Goal: Find specific page/section: Find specific page/section

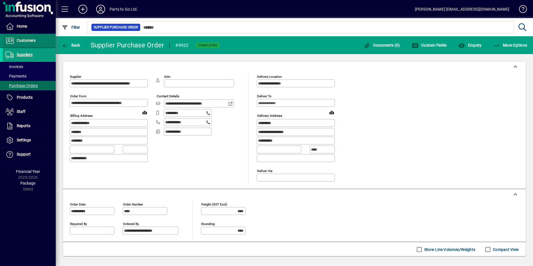
click at [23, 38] on span "Customers" at bounding box center [19, 40] width 33 height 7
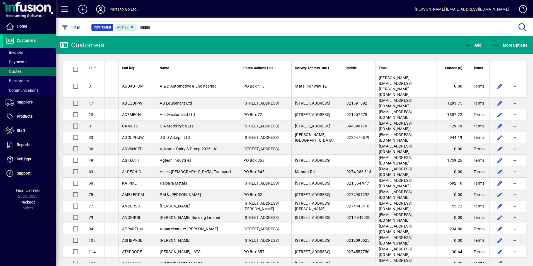
click at [14, 70] on span "Quotes" at bounding box center [14, 71] width 16 height 4
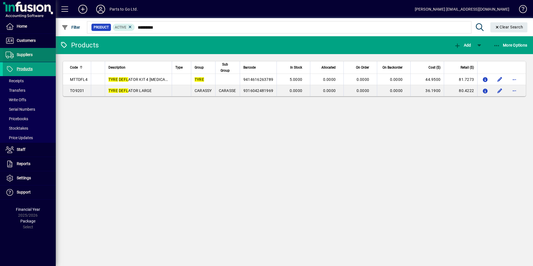
click at [25, 56] on span "Suppliers" at bounding box center [25, 54] width 16 height 4
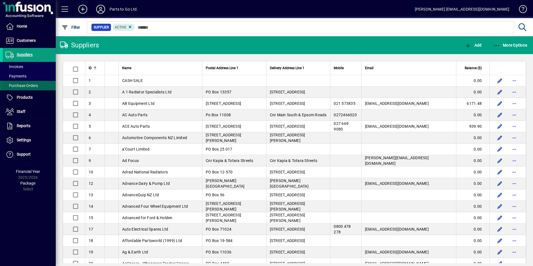
click at [25, 86] on span "Purchase Orders" at bounding box center [22, 85] width 32 height 4
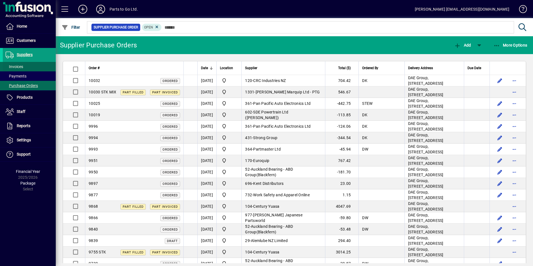
click at [16, 65] on span "Invoices" at bounding box center [15, 66] width 18 height 4
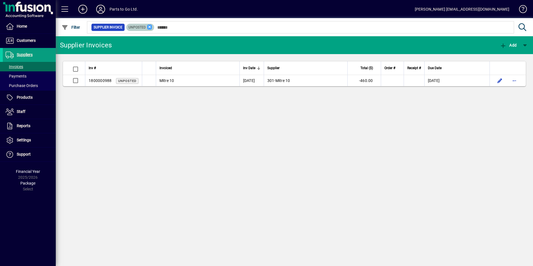
click at [149, 28] on icon at bounding box center [149, 27] width 5 height 5
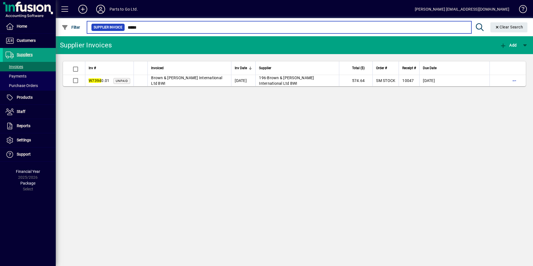
type input "******"
